Goal: Communication & Community: Answer question/provide support

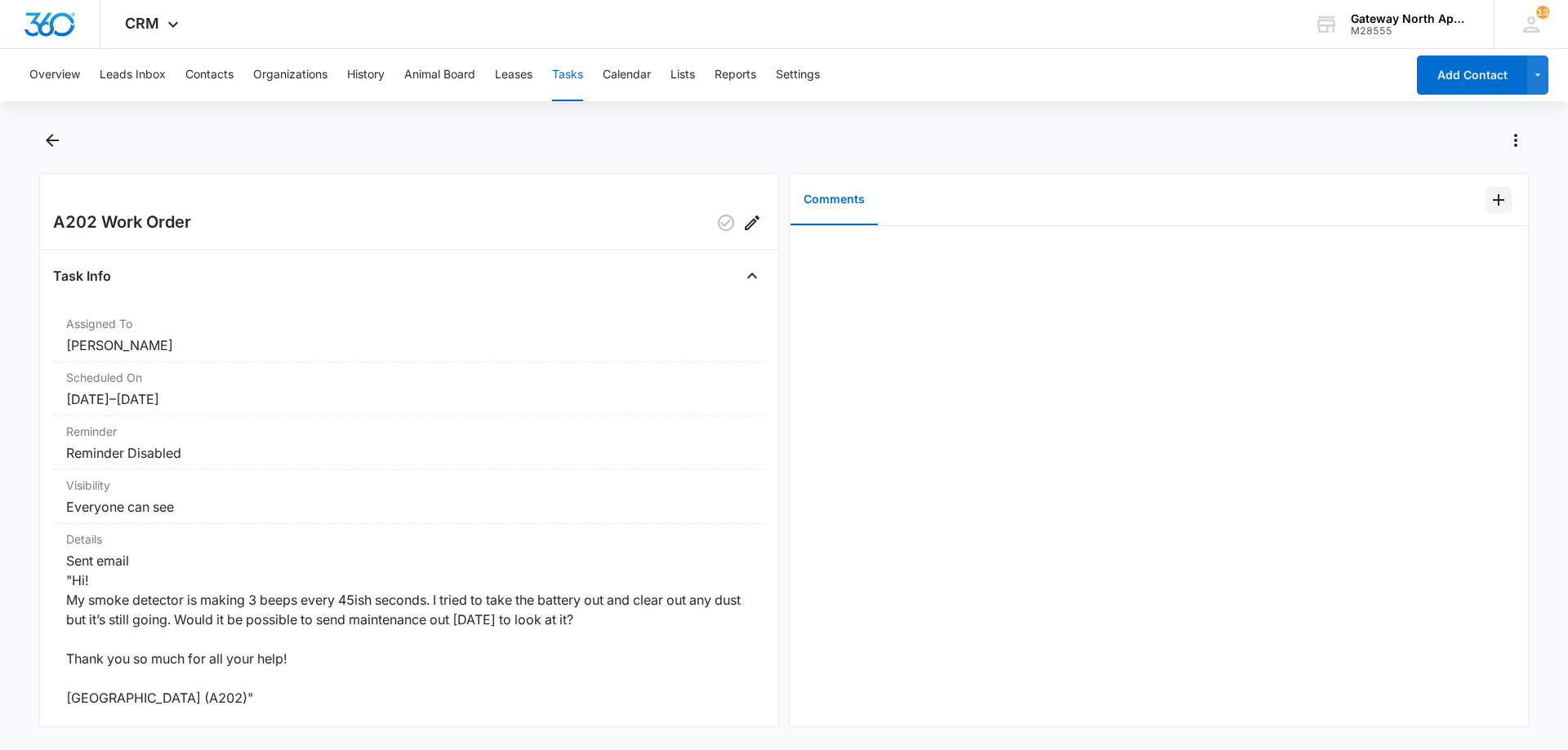
click at [1493, 200] on icon "Add Comment" at bounding box center [1498, 200] width 11 height 11
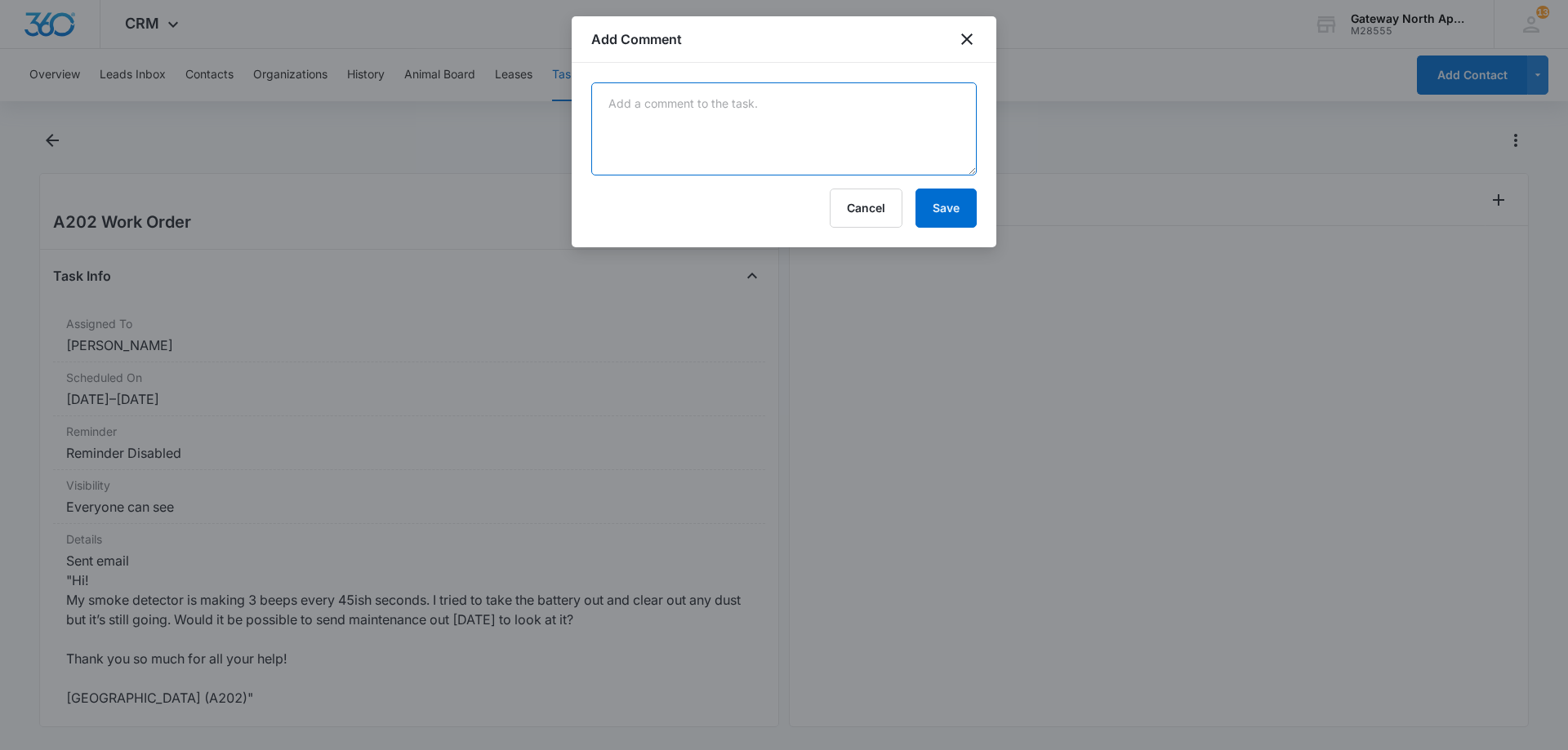
click at [771, 135] on textarea at bounding box center [784, 129] width 386 height 93
type textarea "replaced"
click at [953, 207] on button "Save" at bounding box center [946, 207] width 61 height 39
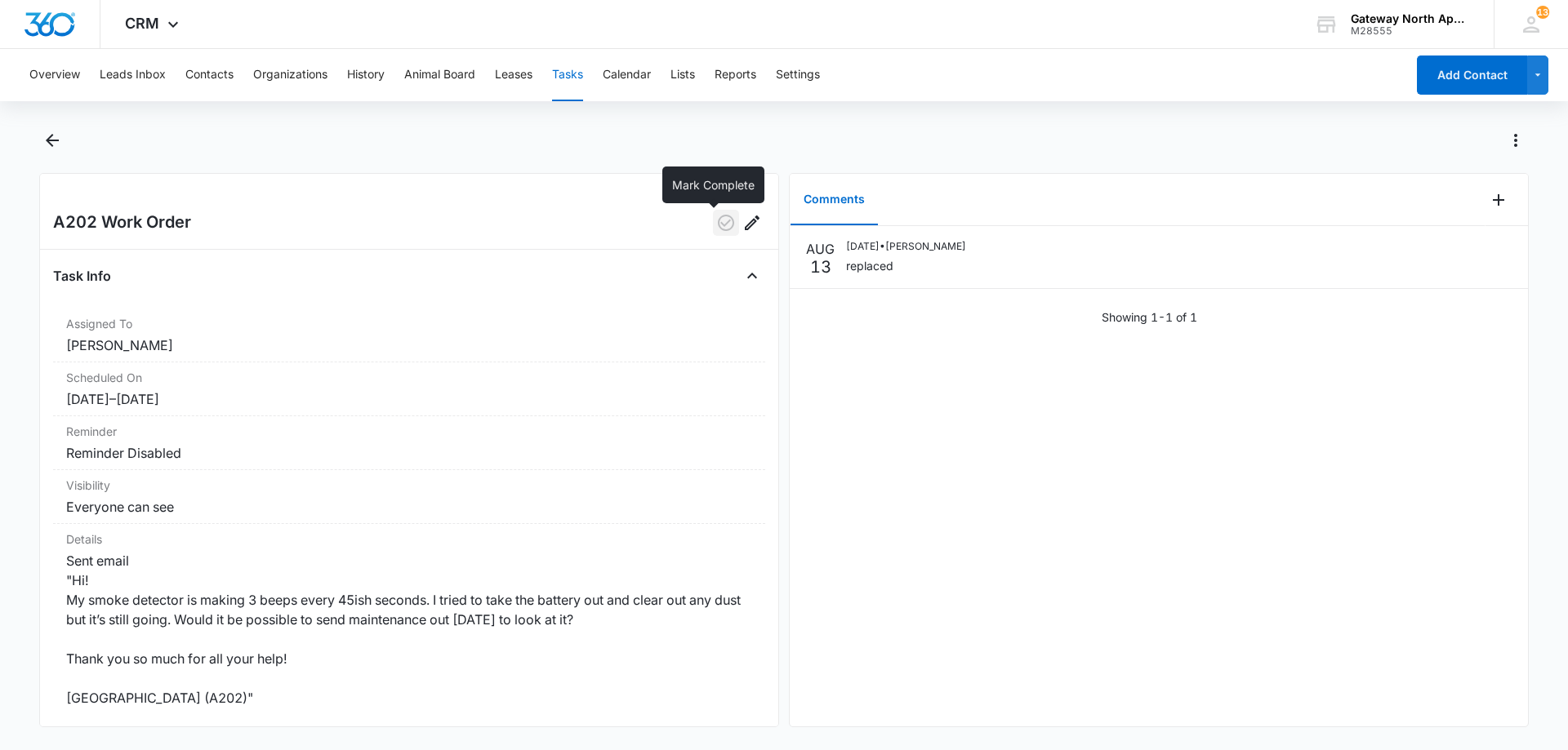
click at [716, 226] on icon "button" at bounding box center [725, 223] width 20 height 20
click at [57, 145] on icon "Back" at bounding box center [52, 140] width 20 height 20
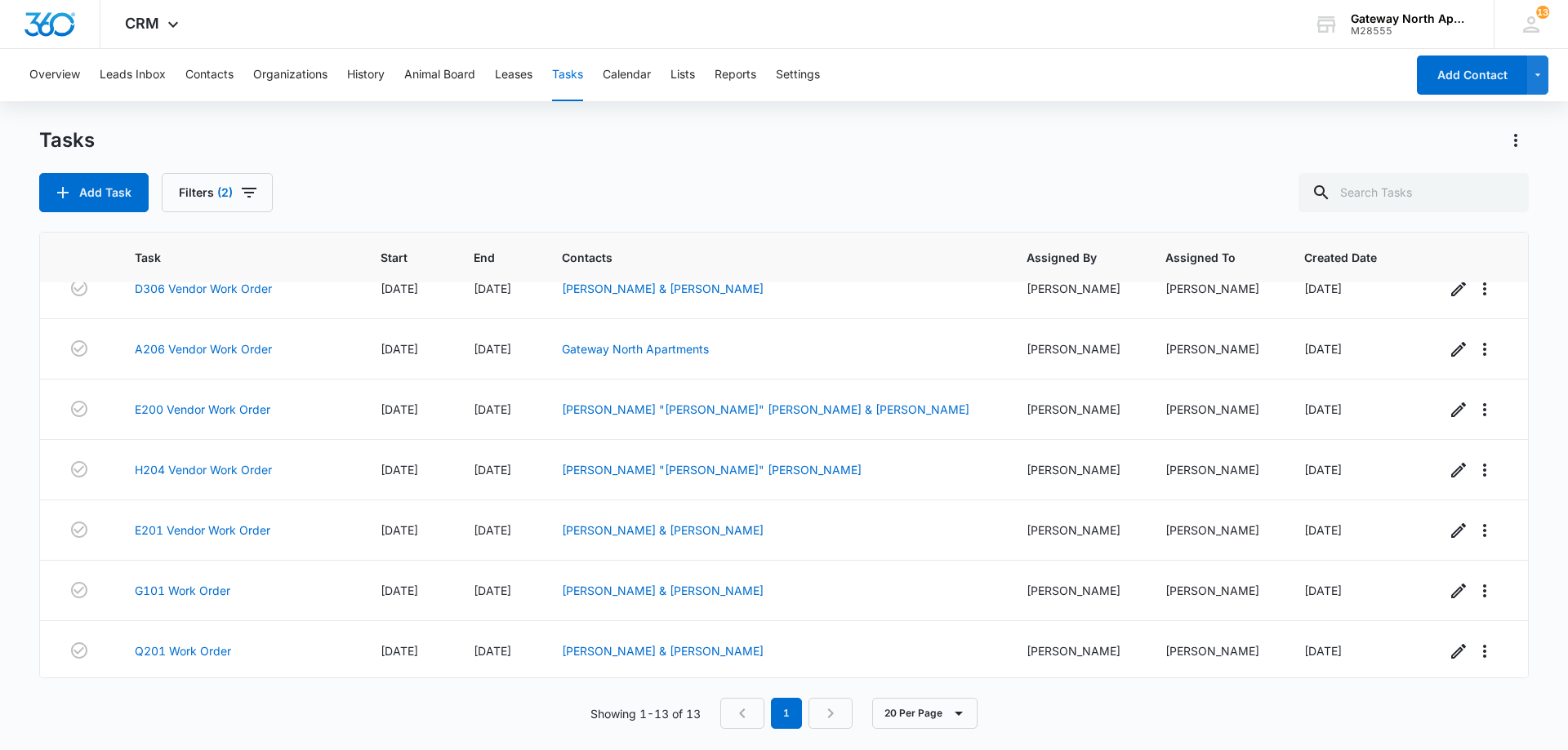
scroll to position [391, 0]
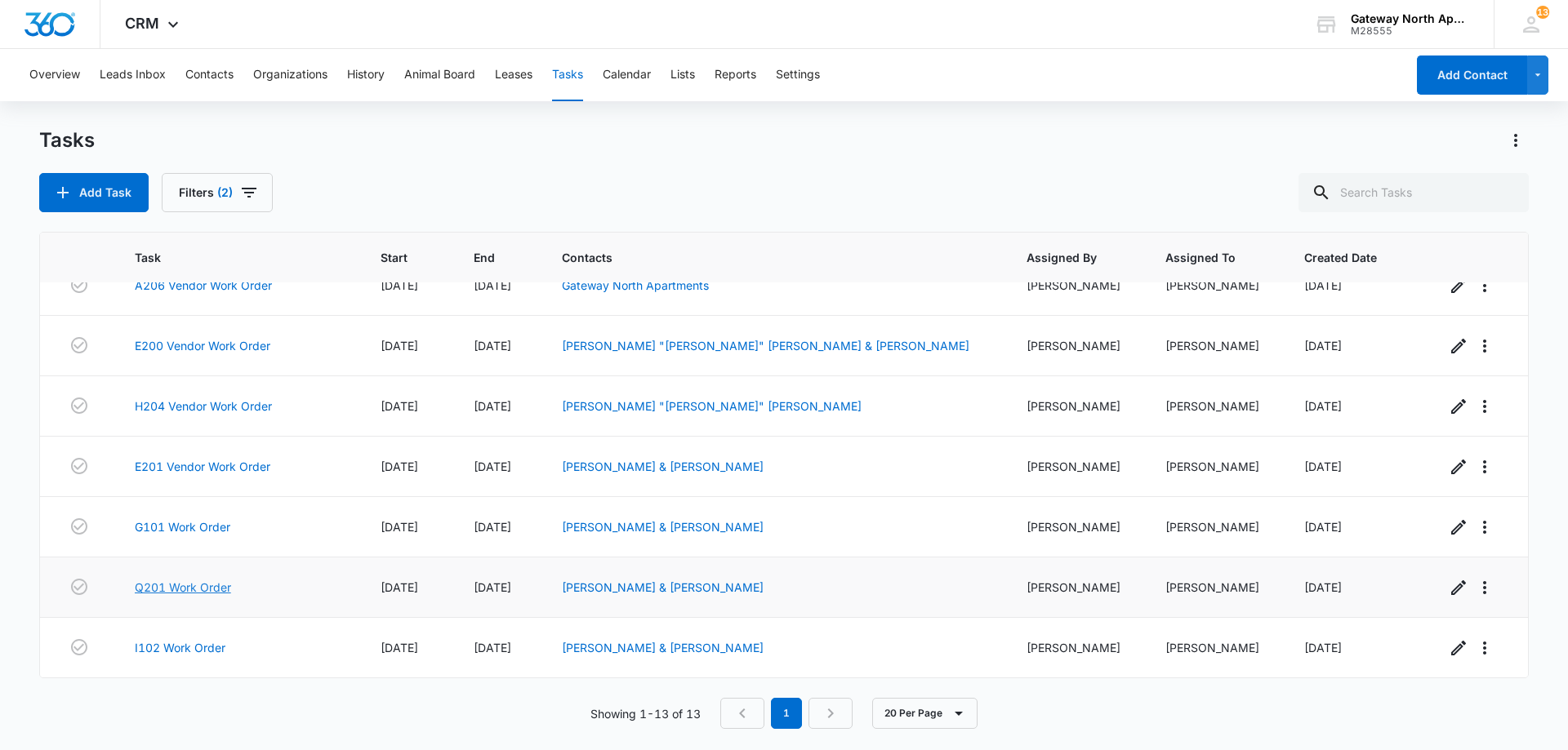
click at [194, 586] on link "Q201 Work Order" at bounding box center [182, 588] width 96 height 17
